Goal: Obtain resource: Download file/media

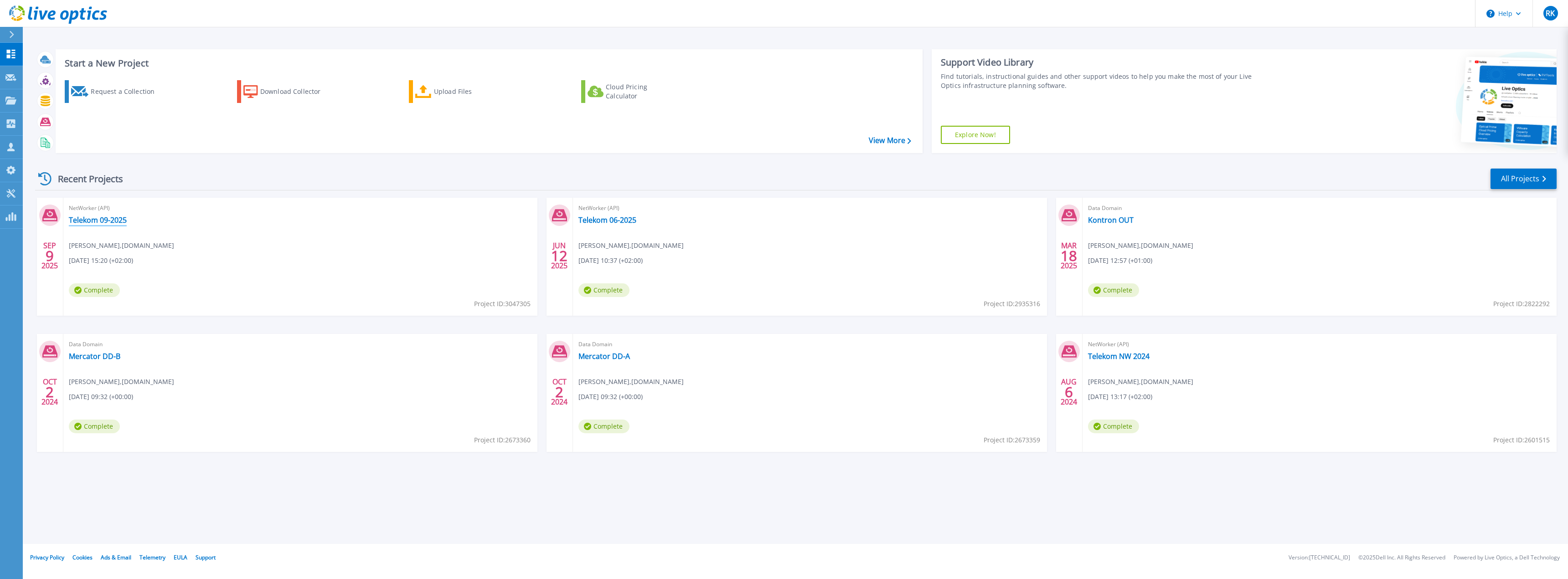
click at [107, 220] on link "Telekom 09-2025" at bounding box center [97, 220] width 58 height 9
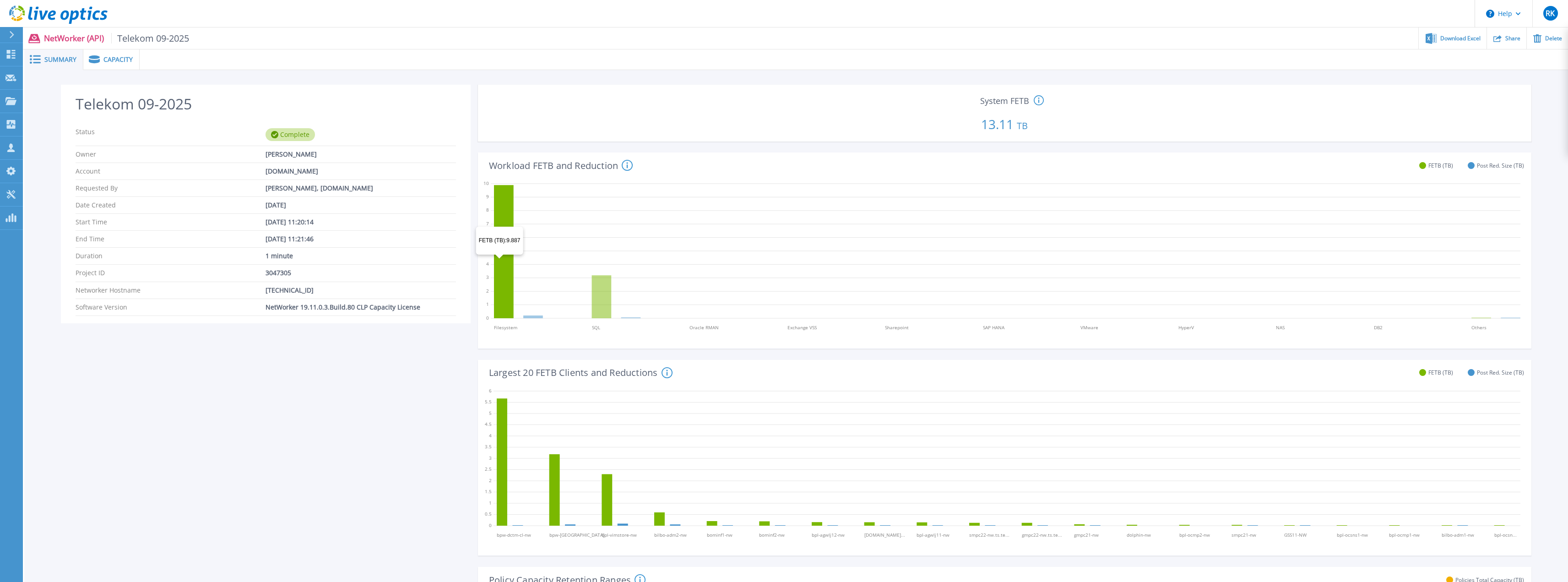
click at [499, 260] on icon at bounding box center [504, 252] width 20 height 133
click at [1449, 37] on span "Download Excel" at bounding box center [1460, 38] width 40 height 6
click at [106, 61] on span "Capacity" at bounding box center [118, 59] width 29 height 6
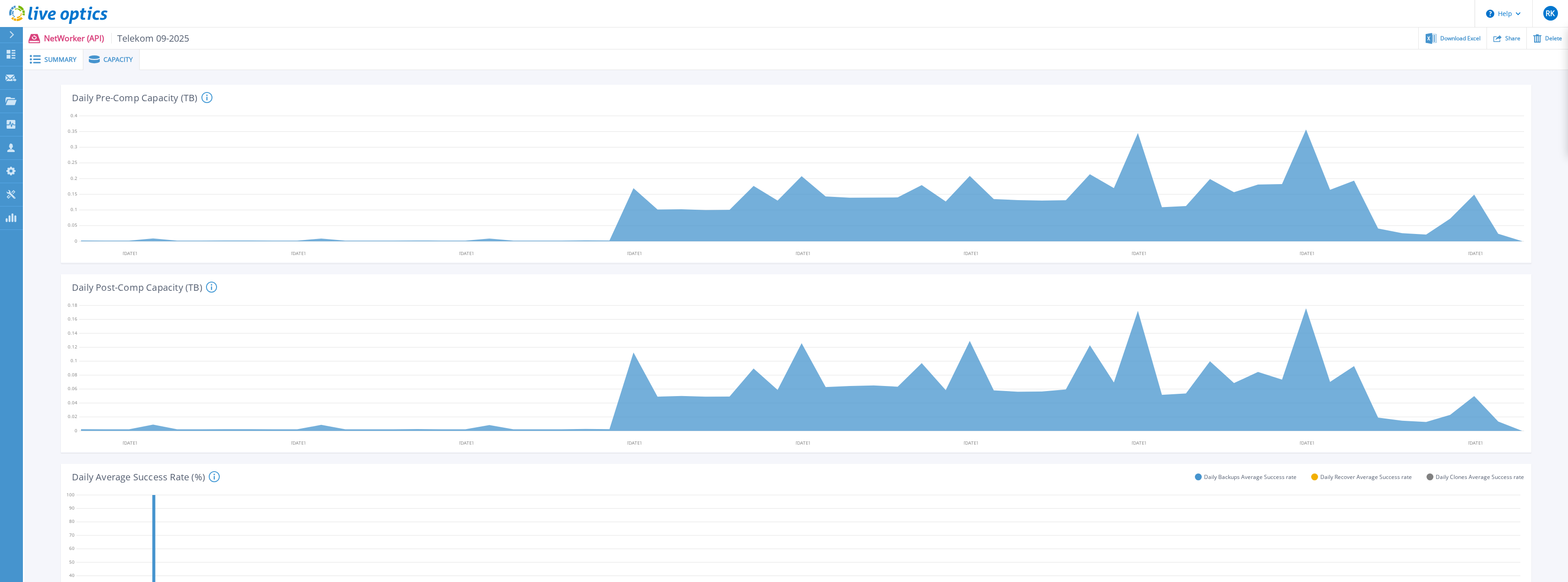
click at [52, 59] on span "Summary" at bounding box center [61, 59] width 32 height 6
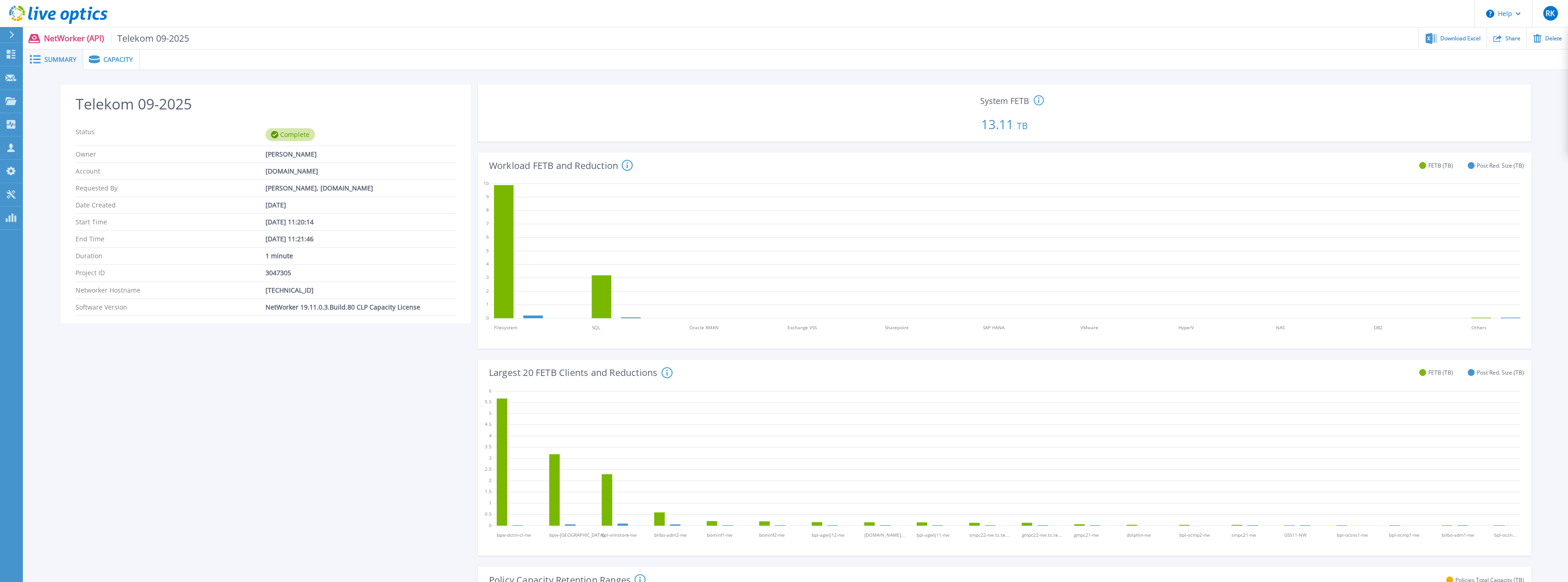
click at [321, 470] on div "Telekom 09-2025 Status Complete Owner [PERSON_NAME] Account [DOMAIN_NAME] Reque…" at bounding box center [266, 533] width 410 height 896
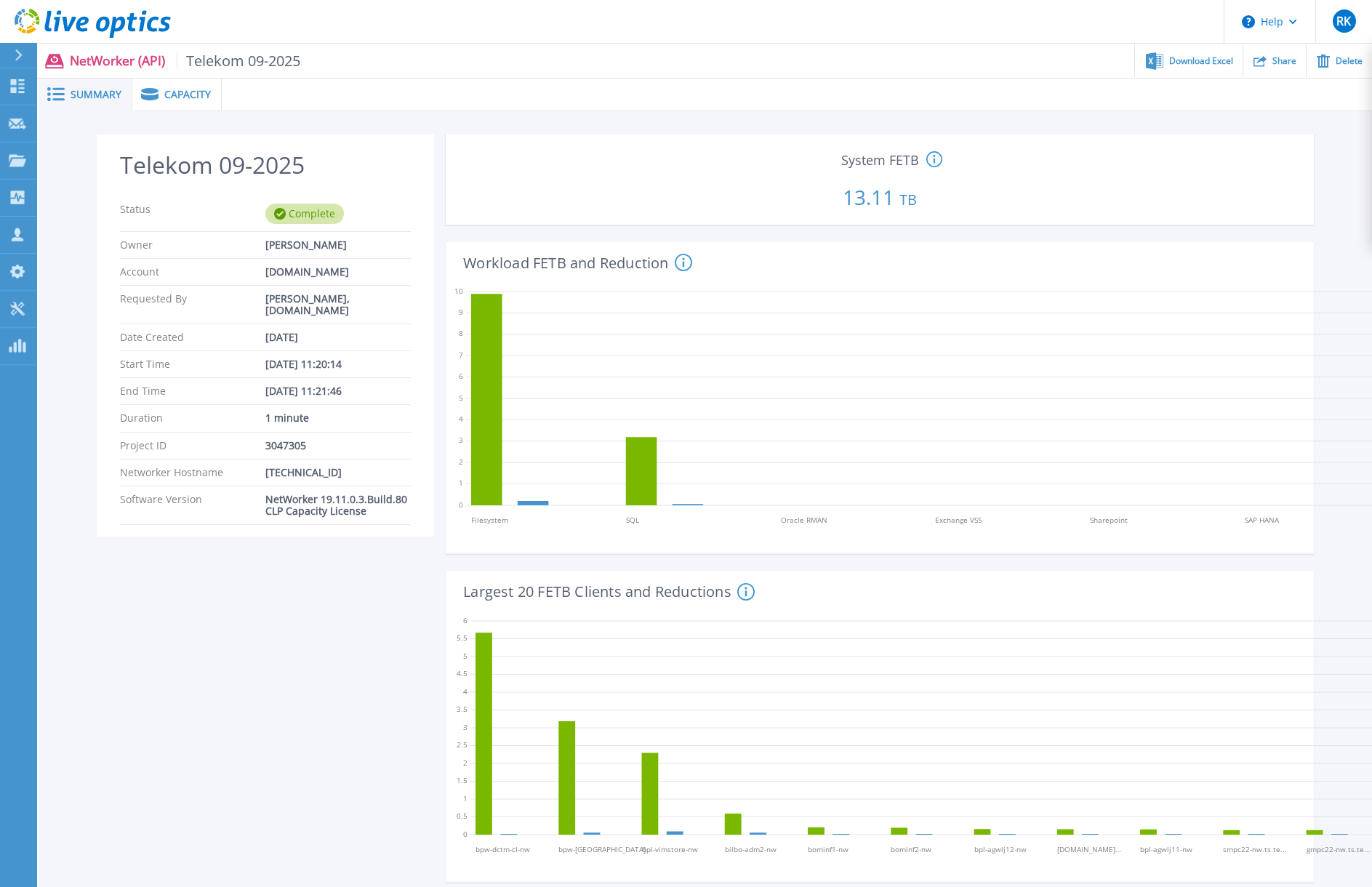
click at [766, 189] on p "13.11 TB" at bounding box center [880, 193] width 856 height 49
